Goal: Information Seeking & Learning: Find specific fact

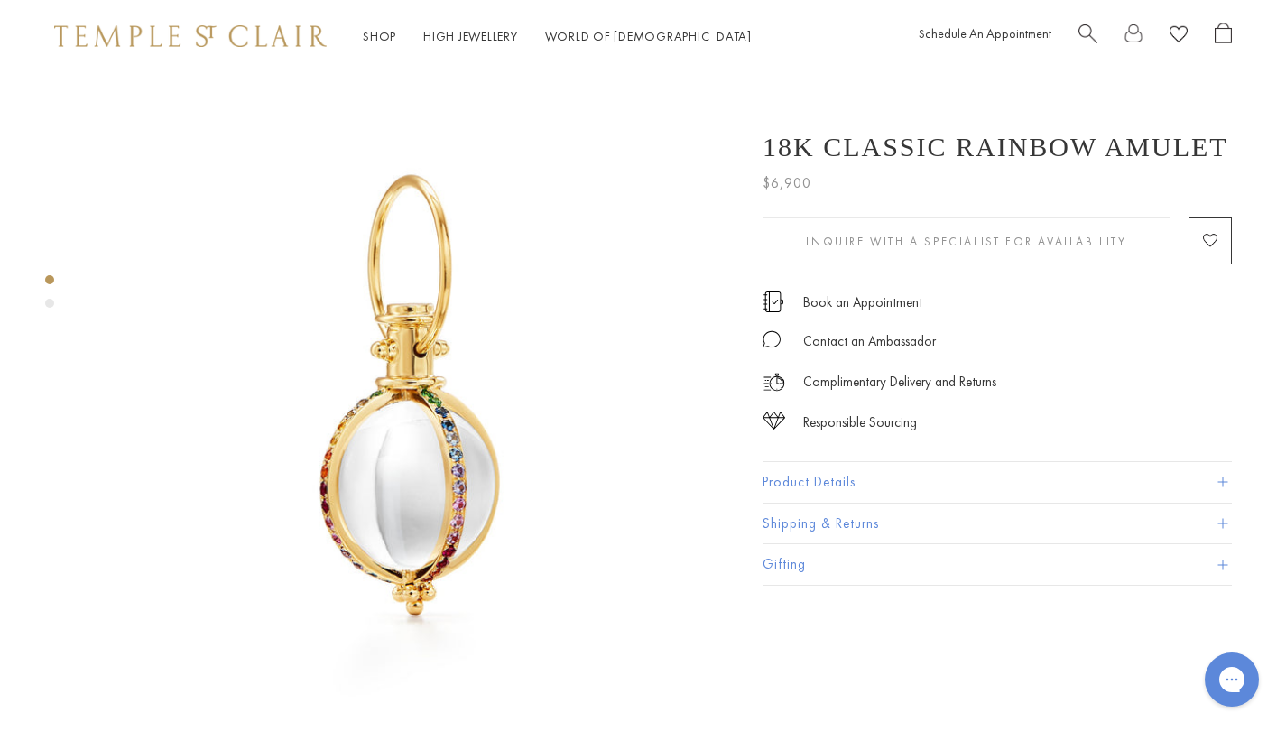
click at [868, 473] on button "Product Details" at bounding box center [997, 482] width 469 height 41
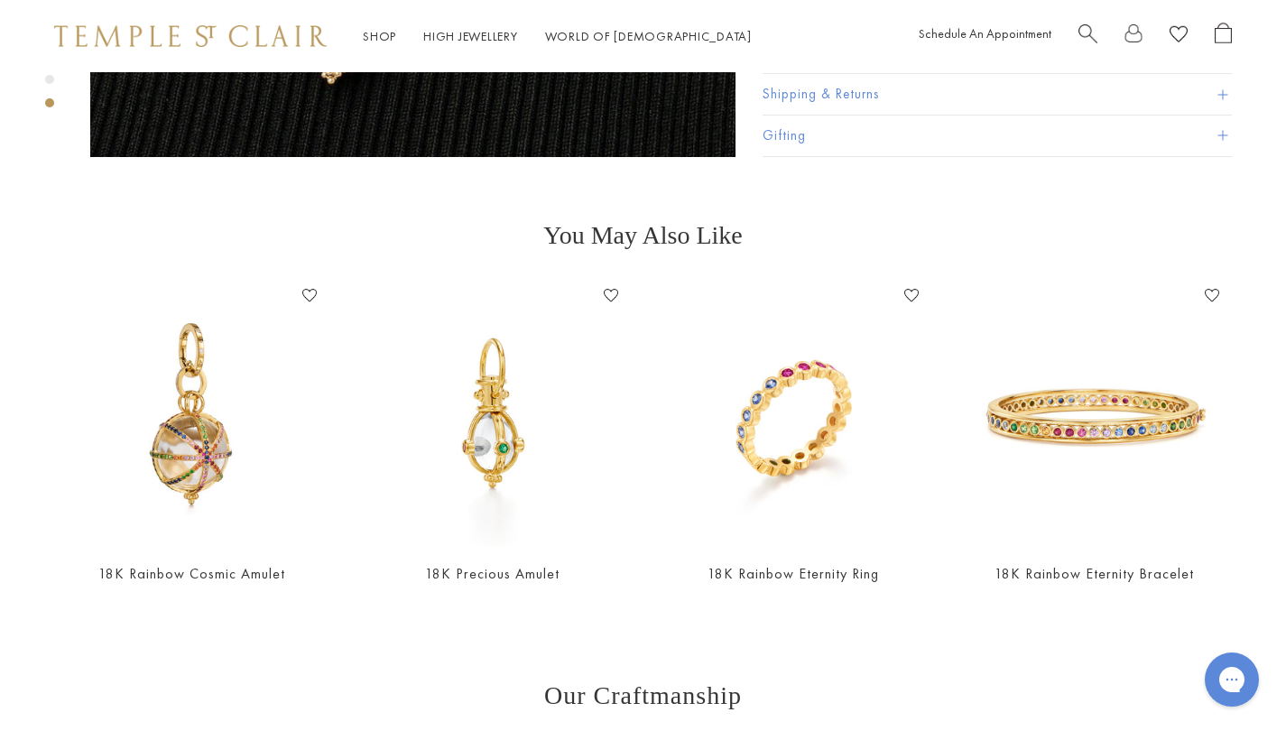
scroll to position [1223, 0]
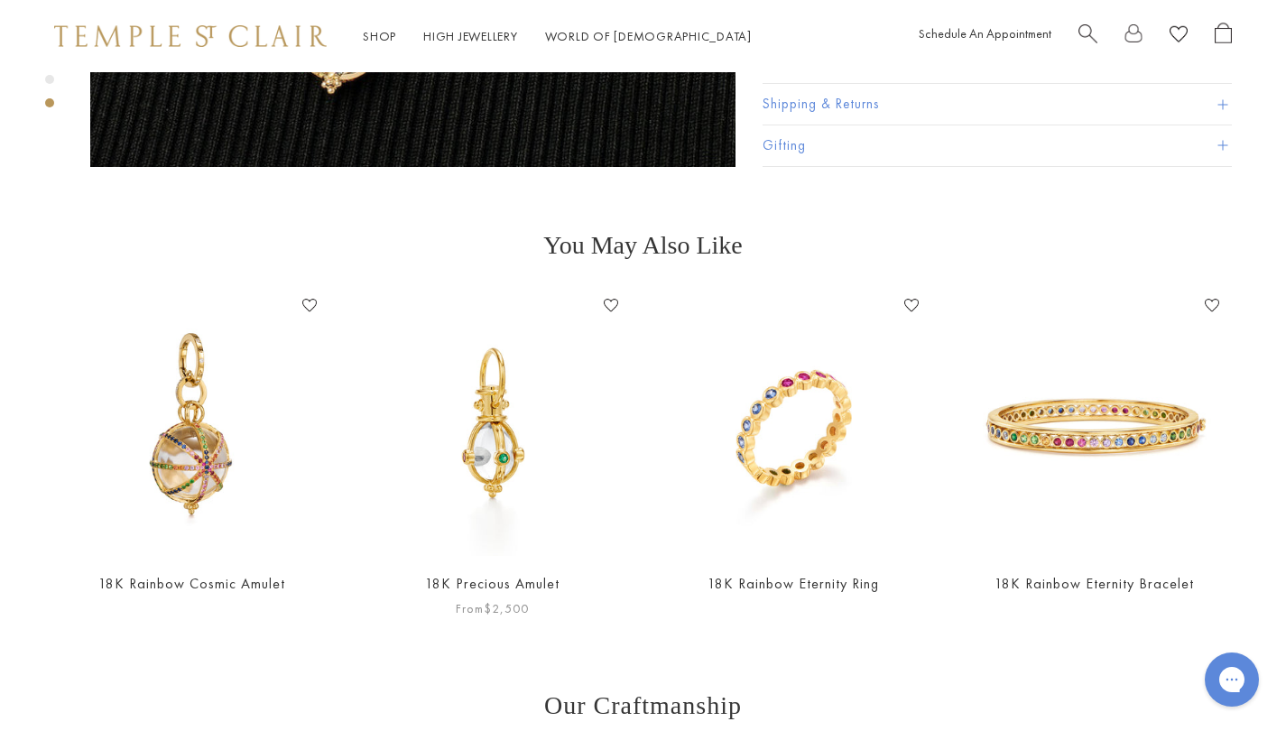
click at [496, 385] on img at bounding box center [492, 424] width 264 height 264
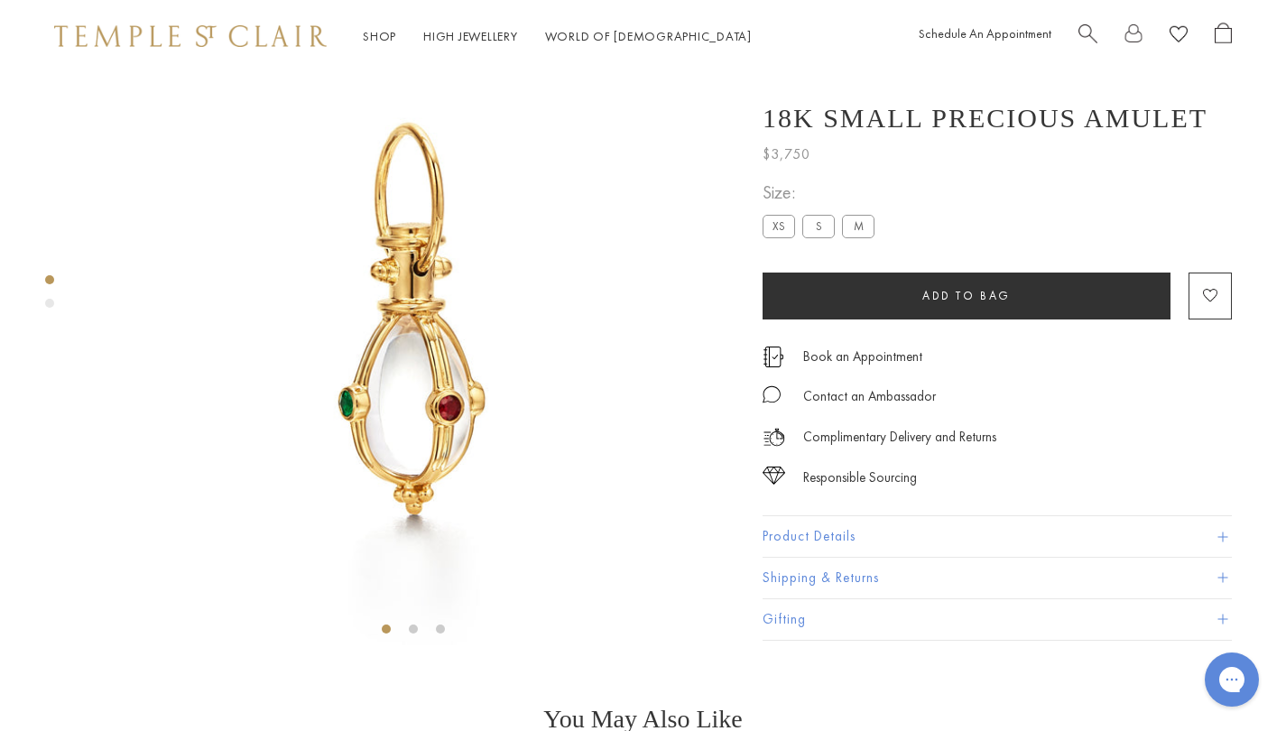
click at [38, 311] on div at bounding box center [395, 320] width 790 height 641
click at [49, 300] on div "Product gallery navigation" at bounding box center [49, 303] width 9 height 9
click at [60, 263] on div at bounding box center [395, 320] width 790 height 641
click at [855, 238] on label "M" at bounding box center [858, 227] width 32 height 23
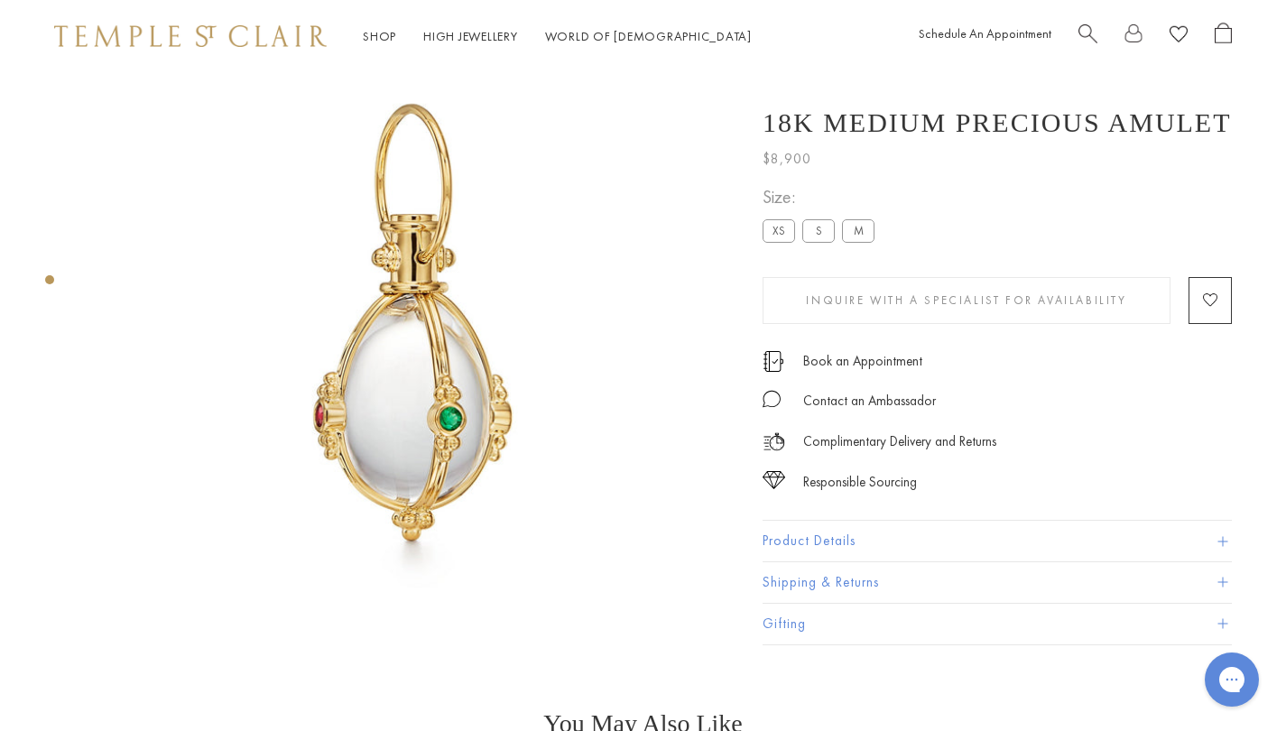
click at [825, 238] on label "S" at bounding box center [818, 231] width 32 height 23
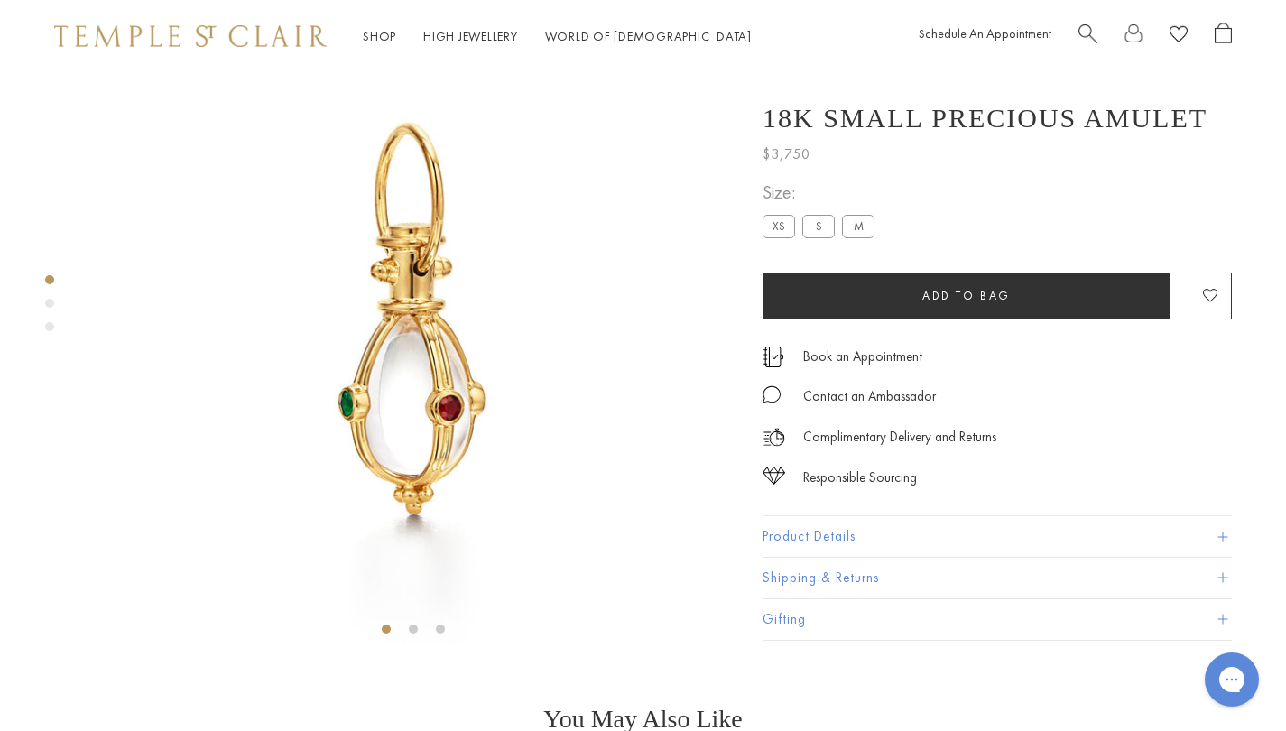
click at [799, 552] on button "Product Details" at bounding box center [997, 537] width 469 height 41
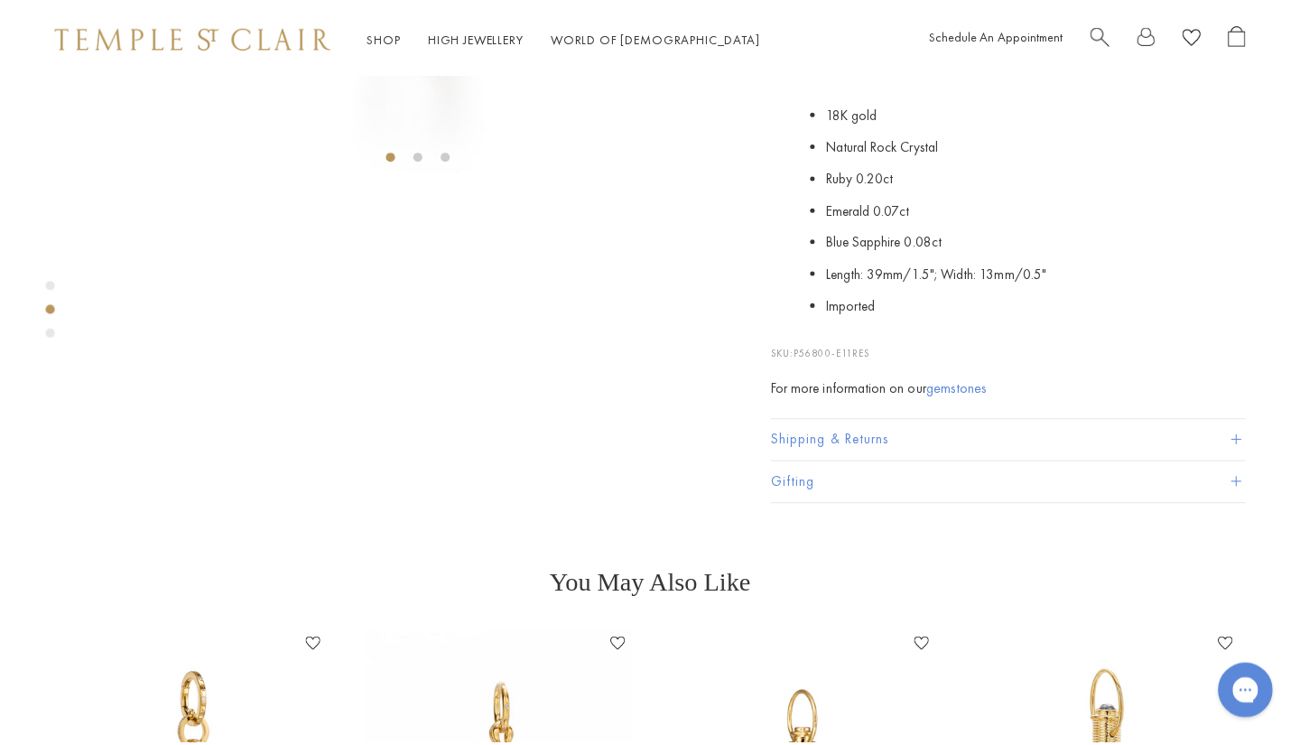
scroll to position [670, 0]
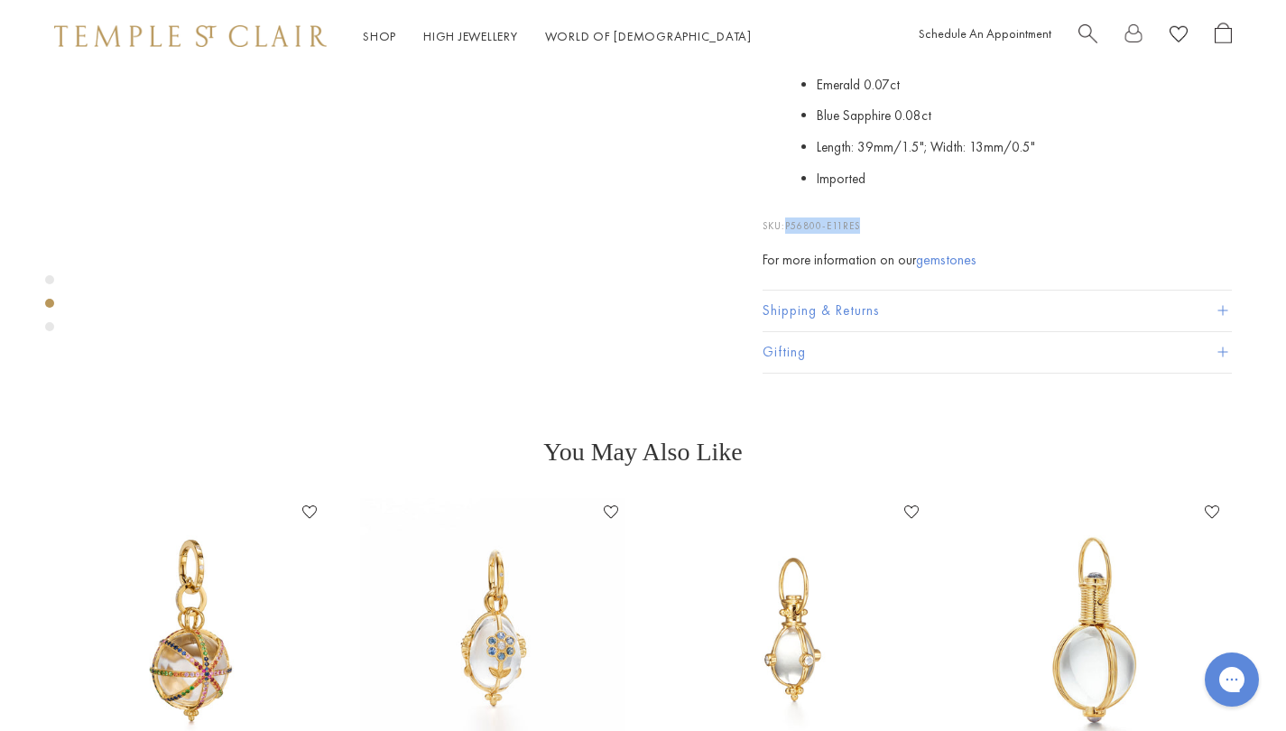
drag, startPoint x: 880, startPoint y: 593, endPoint x: 788, endPoint y: 589, distance: 92.2
click at [788, 234] on p "SKU: P56800-E11RES" at bounding box center [997, 216] width 469 height 34
copy span "P56800-E11RES"
click at [1091, 34] on span "Search" at bounding box center [1088, 32] width 19 height 19
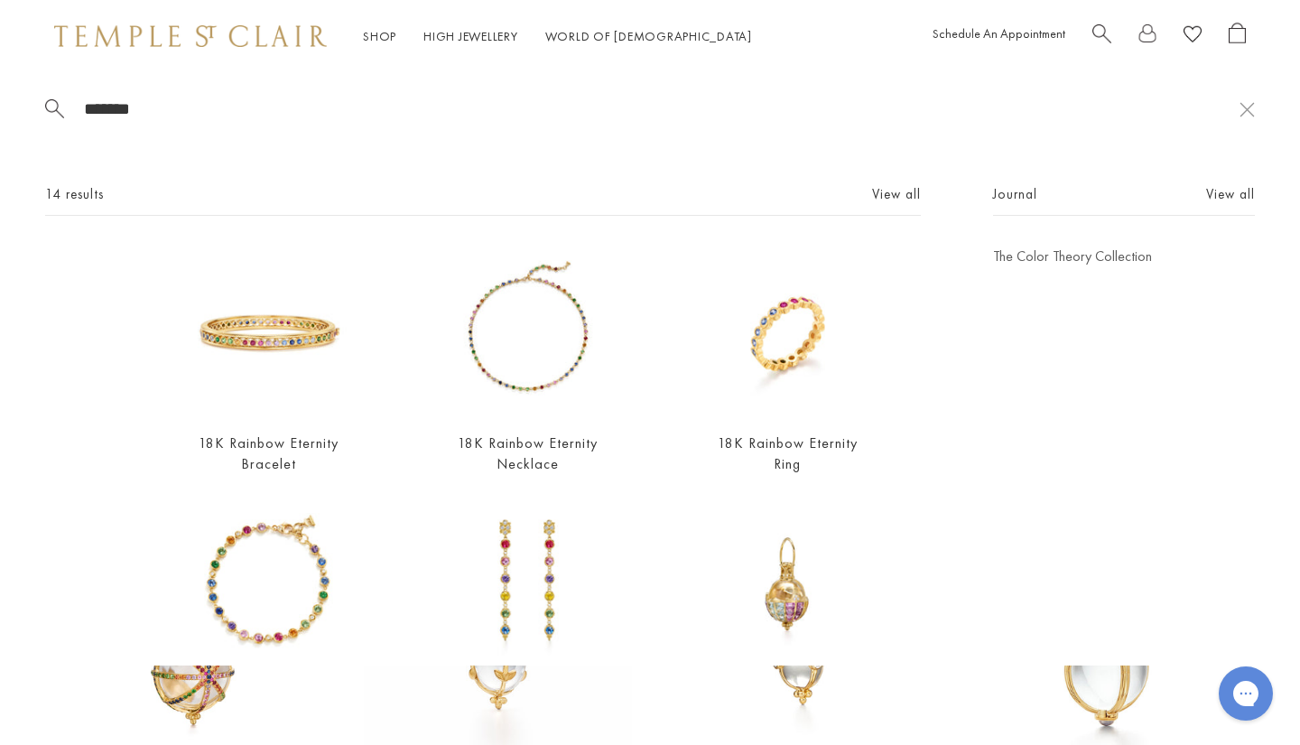
type input "*******"
click at [873, 206] on div "14 results View all" at bounding box center [483, 199] width 876 height 32
click at [872, 197] on link "View all" at bounding box center [896, 194] width 49 height 20
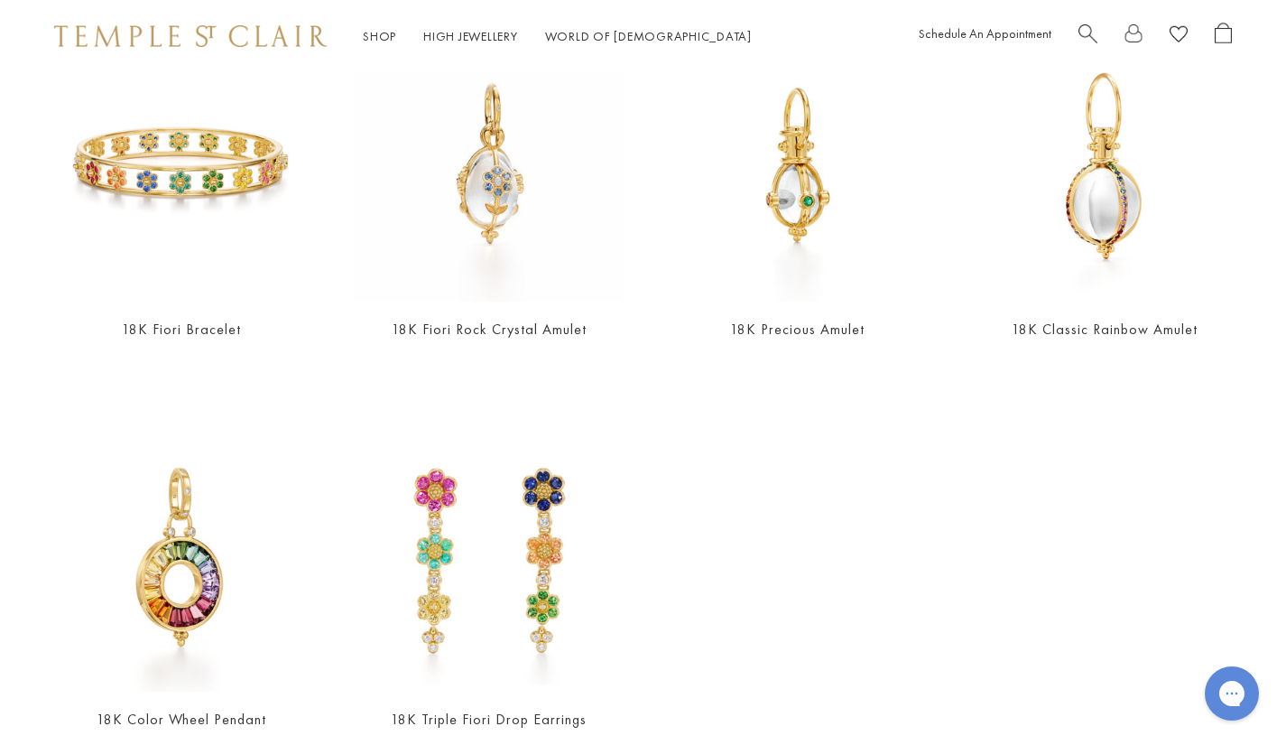
scroll to position [1047, 0]
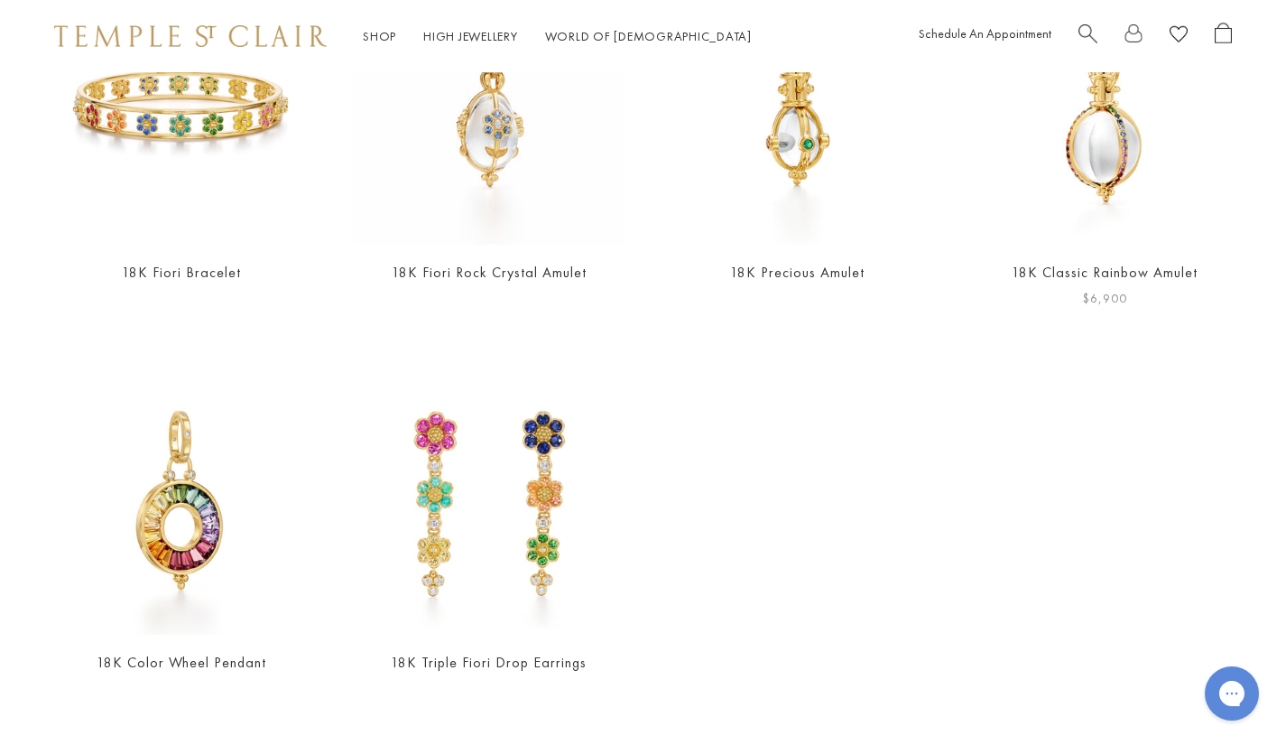
click at [1168, 153] on img at bounding box center [1105, 109] width 272 height 272
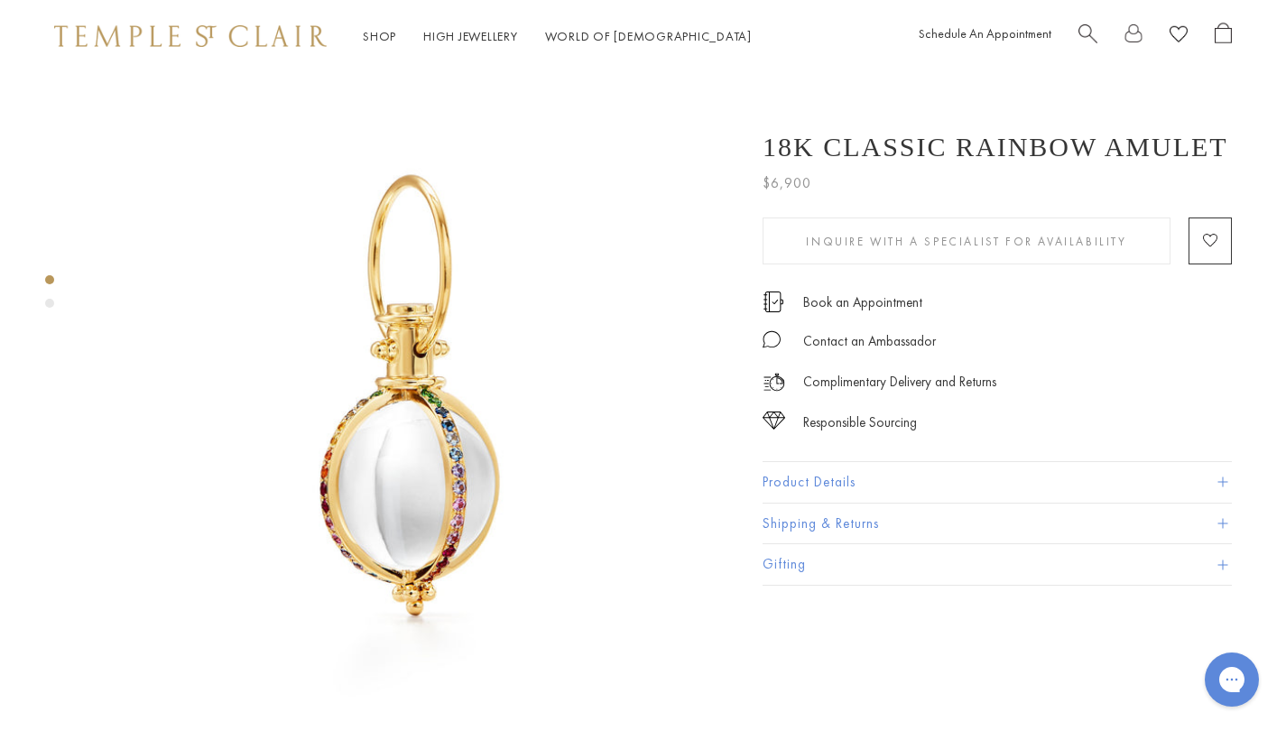
click at [820, 477] on button "Product Details" at bounding box center [997, 482] width 469 height 41
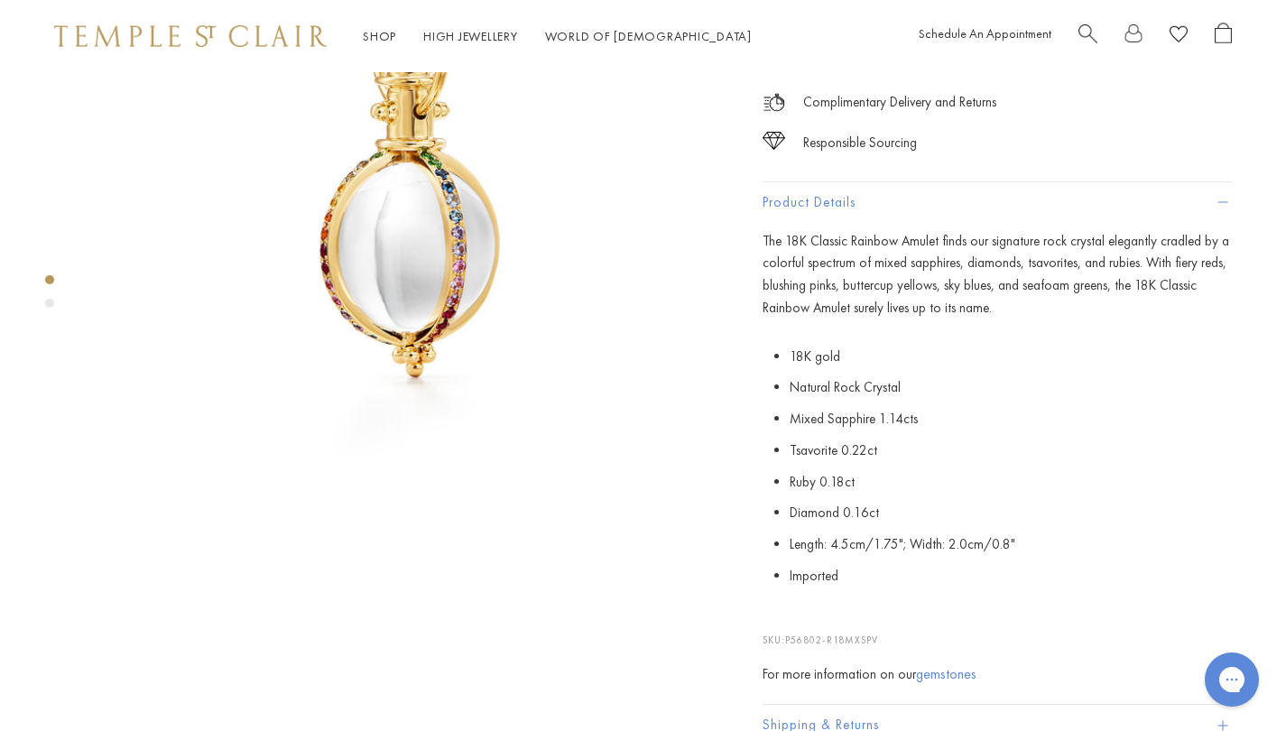
scroll to position [253, 0]
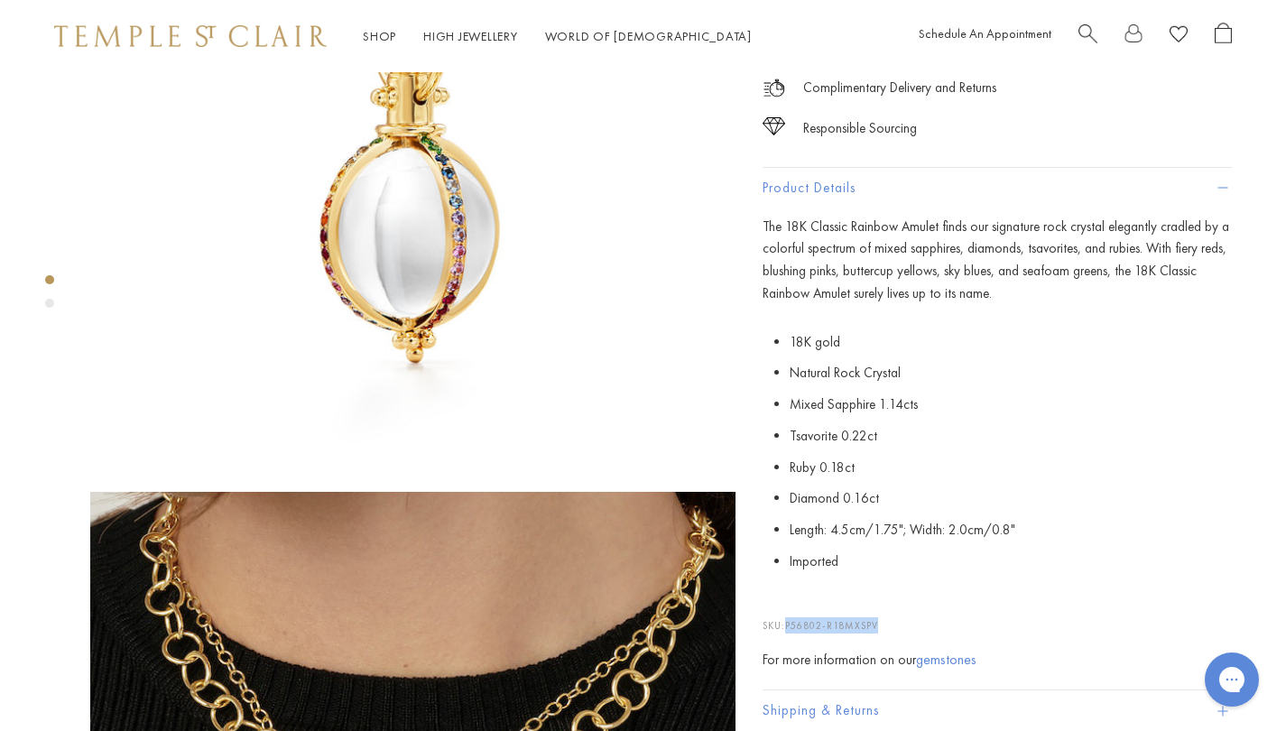
drag, startPoint x: 892, startPoint y: 623, endPoint x: 791, endPoint y: 626, distance: 101.2
click at [791, 626] on p "SKU: P56802-R18MXSPV" at bounding box center [997, 616] width 469 height 34
copy span "P56802-R18MXSPV"
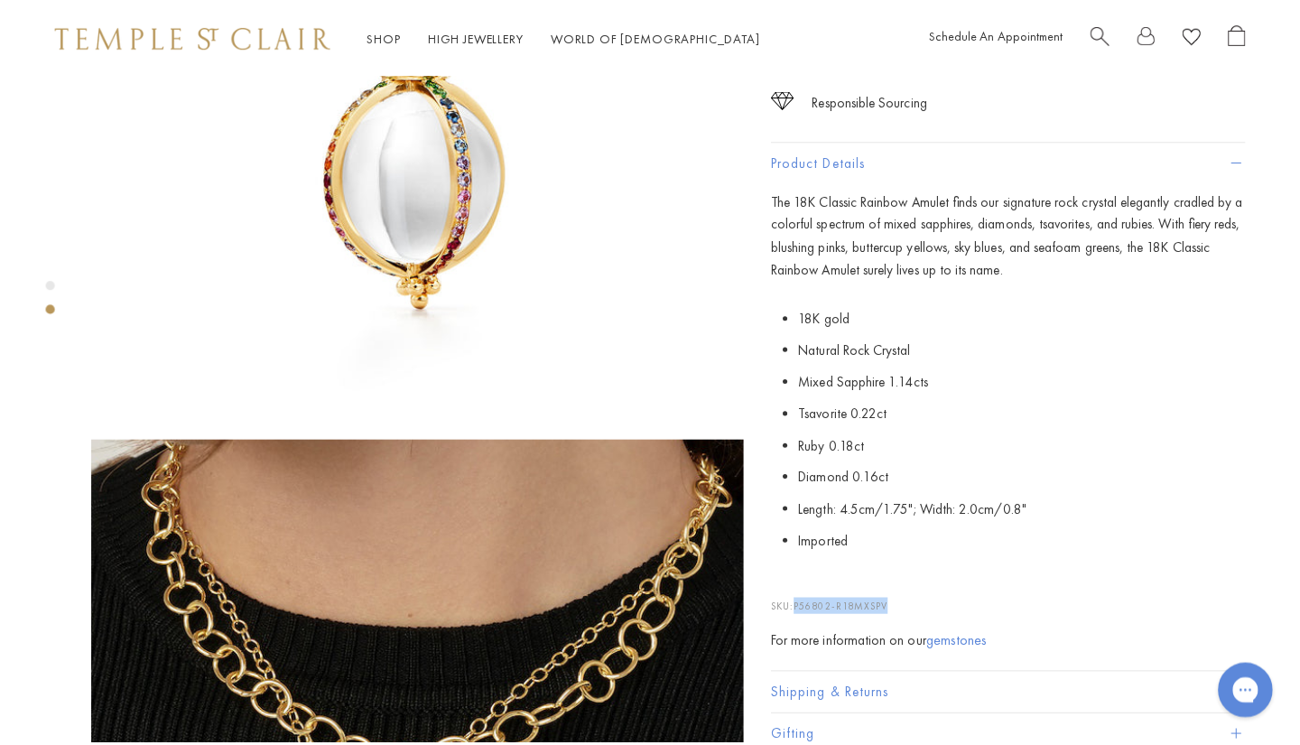
scroll to position [335, 0]
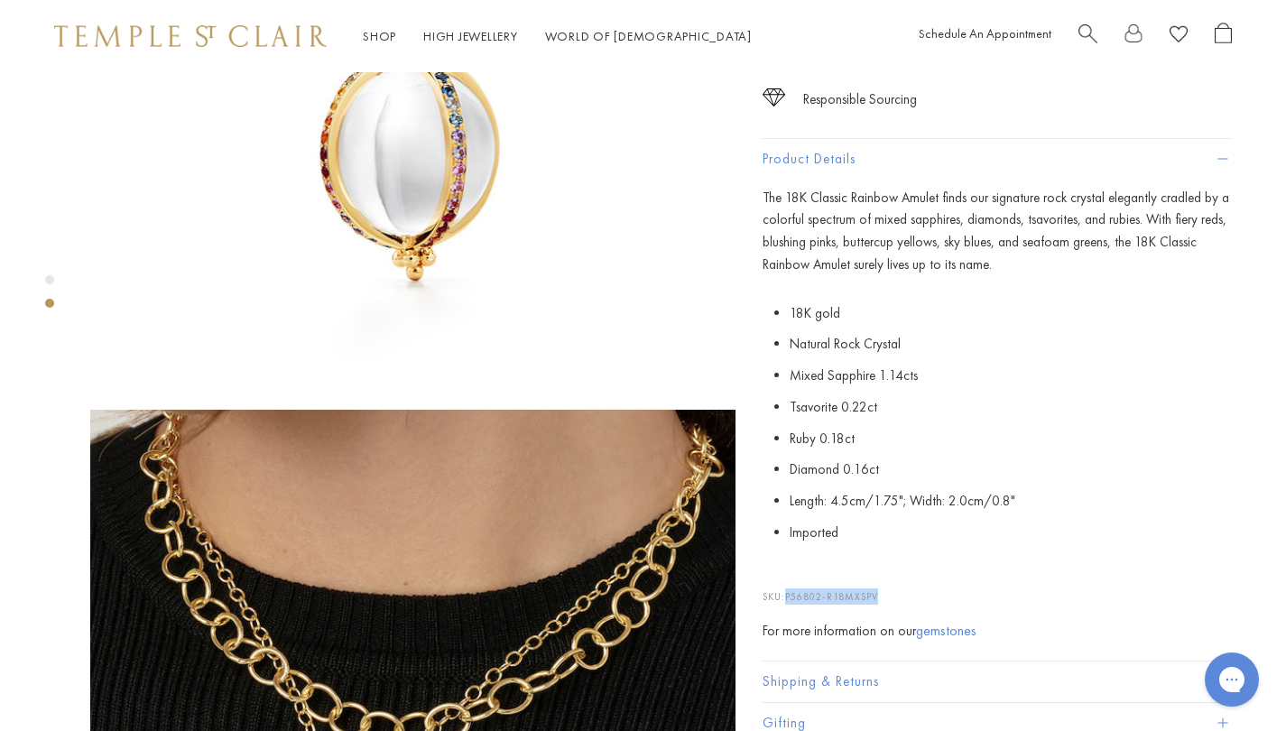
copy span "P56802-R18MXSPV"
click at [1083, 38] on span "Search" at bounding box center [1088, 32] width 19 height 19
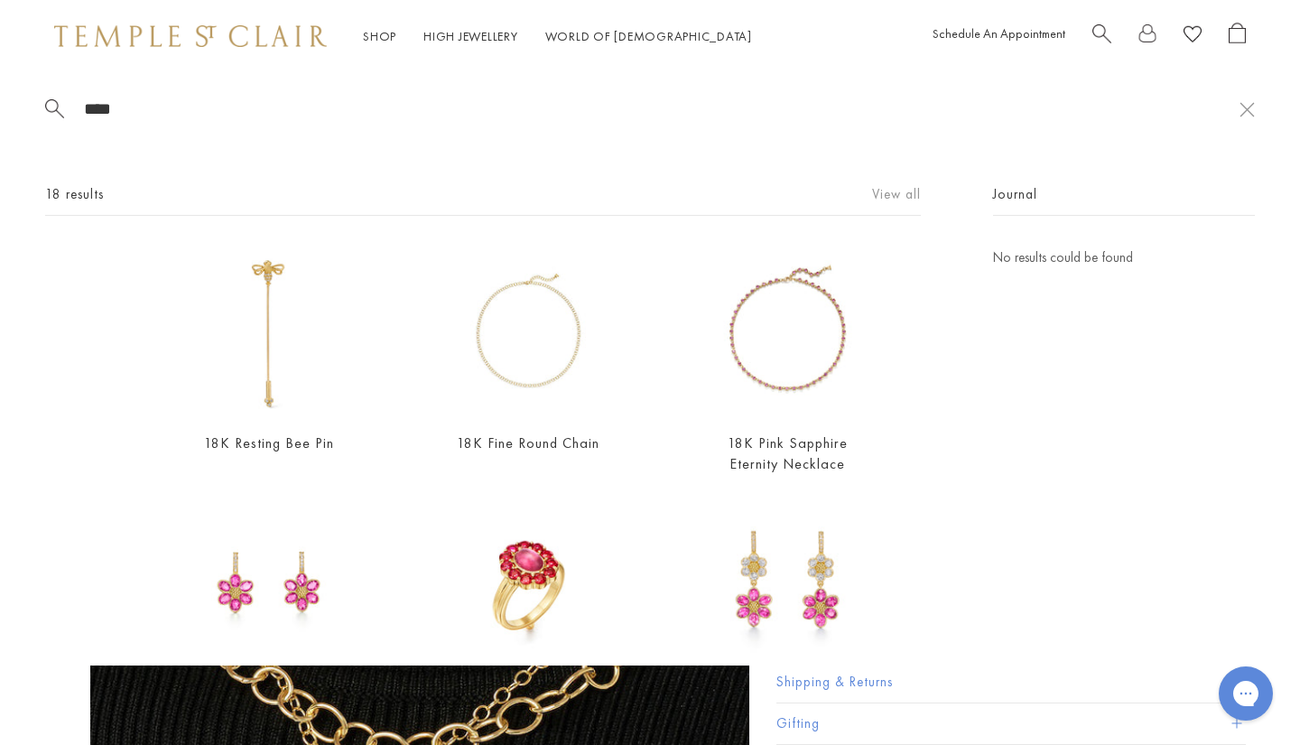
type input "****"
click at [884, 198] on link "View all" at bounding box center [896, 194] width 49 height 20
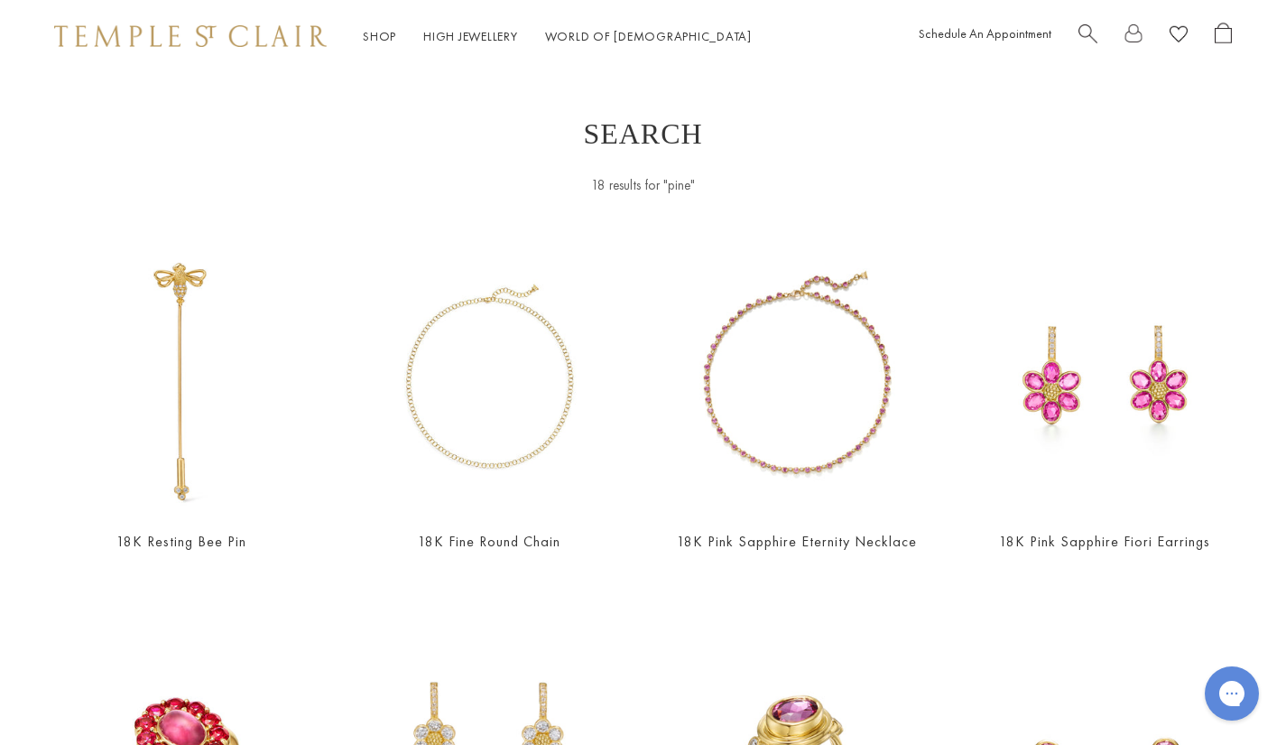
click at [1080, 33] on span "Search" at bounding box center [1088, 32] width 19 height 19
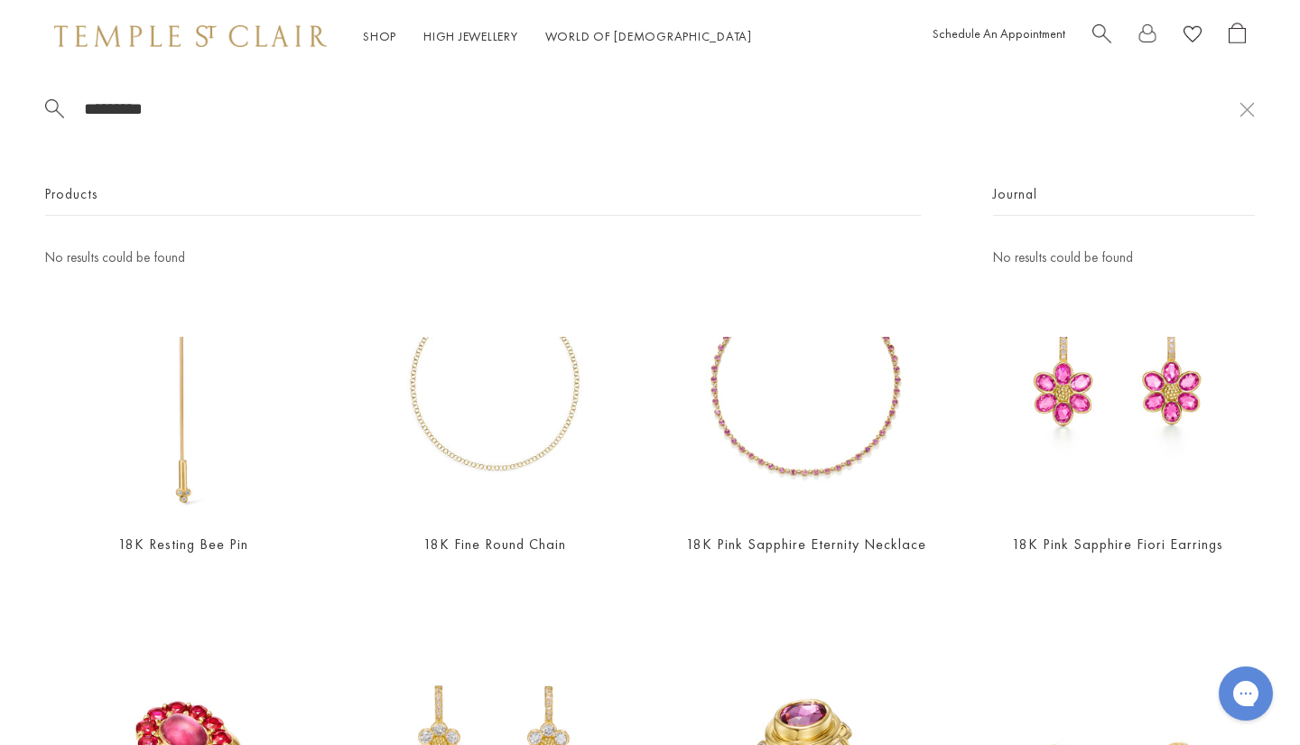
type input "*********"
